Goal: Information Seeking & Learning: Learn about a topic

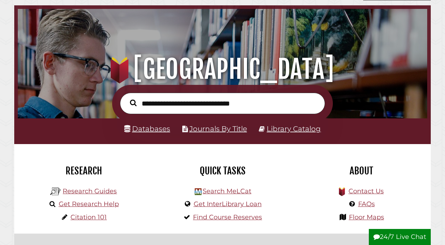
scroll to position [48, 0]
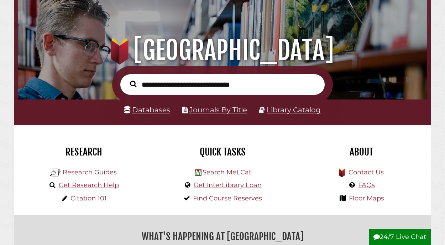
click at [83, 177] on li "Research Guides" at bounding box center [83, 171] width 70 height 13
click at [88, 173] on link "Research Guides" at bounding box center [90, 172] width 54 height 8
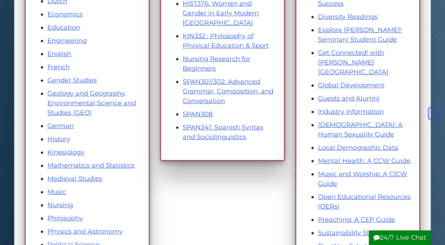
scroll to position [272, 0]
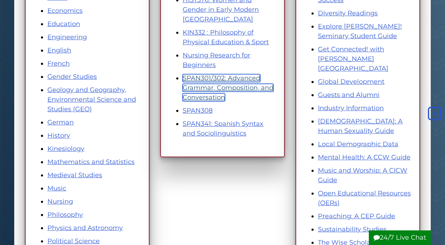
click at [220, 88] on link "SPAN301/302: Advanced Grammar, Composition, and Conversation" at bounding box center [228, 87] width 91 height 27
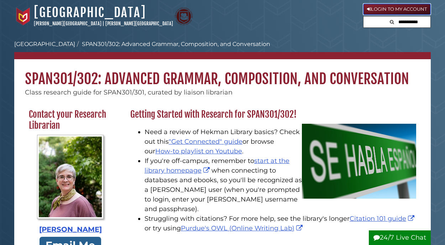
click at [396, 7] on link "Login to My Account" at bounding box center [397, 9] width 68 height 11
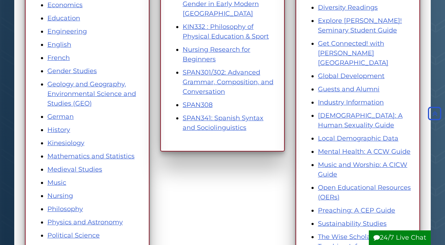
scroll to position [274, 0]
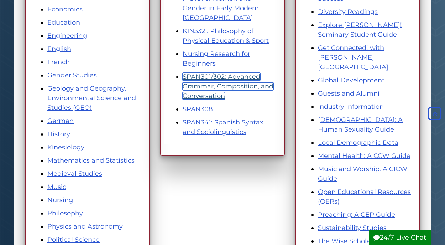
click at [211, 84] on link "SPAN301/302: Advanced Grammar, Composition, and Conversation" at bounding box center [228, 86] width 91 height 27
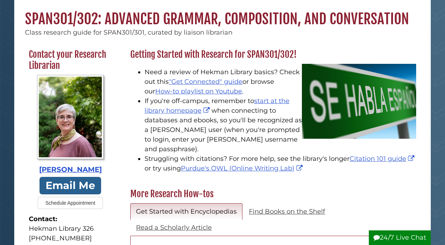
scroll to position [60, 0]
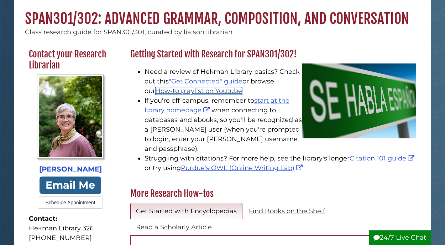
click at [224, 94] on link "How-to playlist on Youtube" at bounding box center [198, 91] width 87 height 8
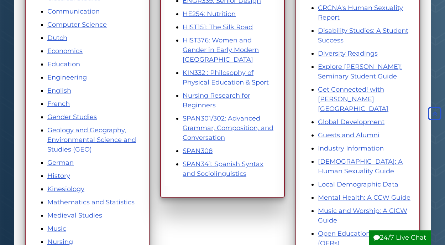
scroll to position [233, 0]
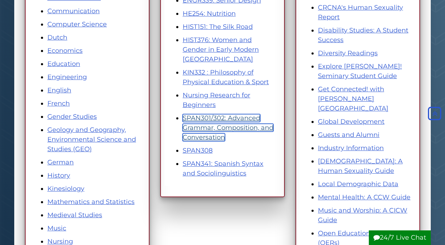
click at [225, 125] on link "SPAN301/302: Advanced Grammar, Composition, and Conversation" at bounding box center [228, 127] width 91 height 27
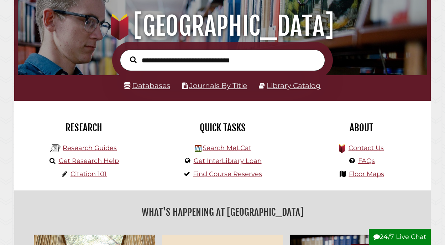
scroll to position [73, 0]
